Goal: Task Accomplishment & Management: Manage account settings

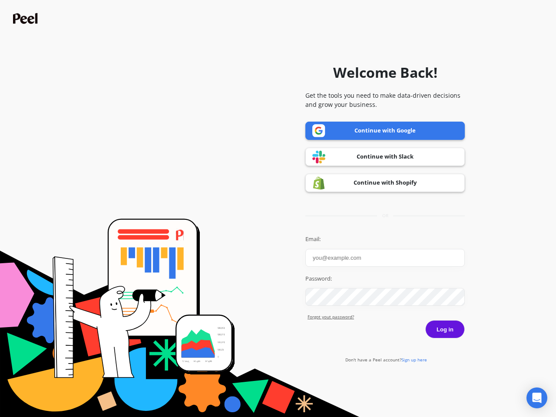
click at [536, 398] on icon "Open Intercom Messenger" at bounding box center [536, 397] width 9 height 10
